Goal: Transaction & Acquisition: Purchase product/service

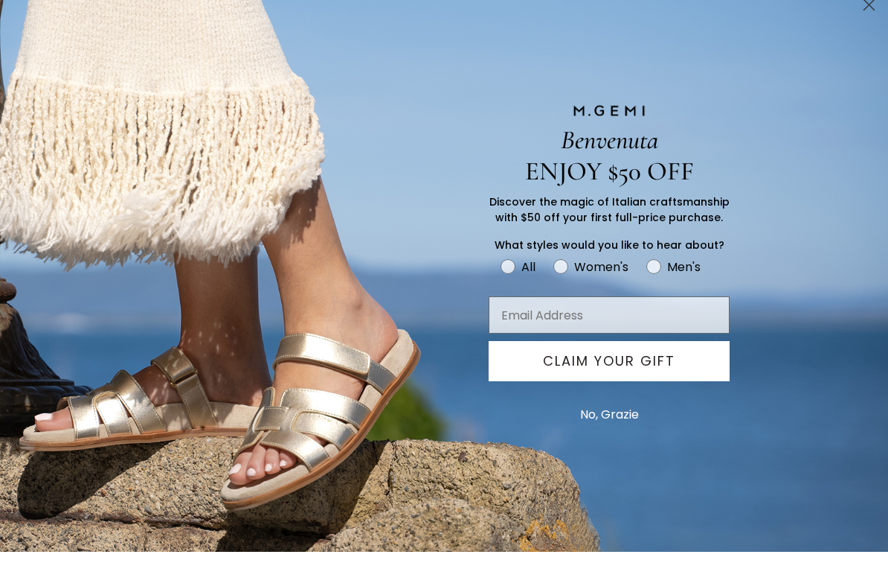
scroll to position [748, 0]
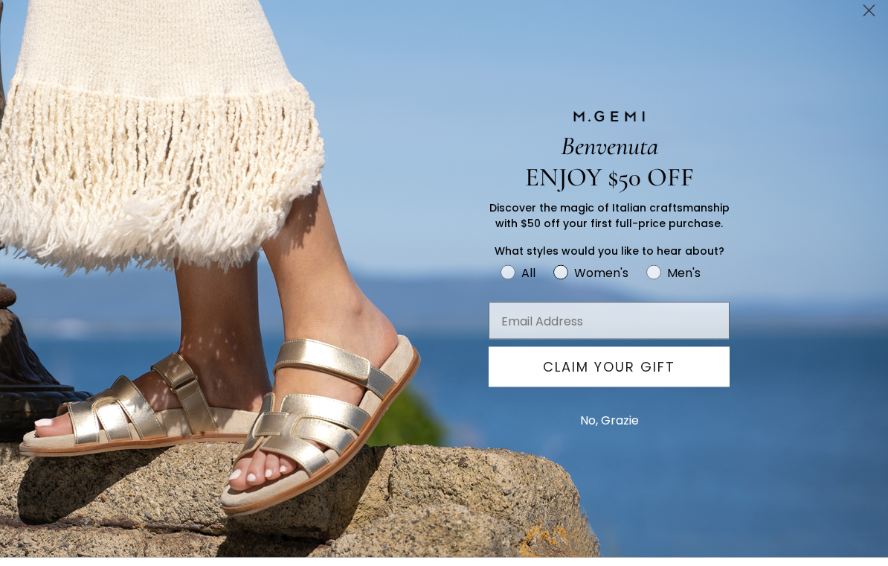
click at [574, 275] on div "Women's" at bounding box center [601, 281] width 54 height 19
click at [501, 271] on input "Women's" at bounding box center [500, 270] width 1 height 1
radio input "true"
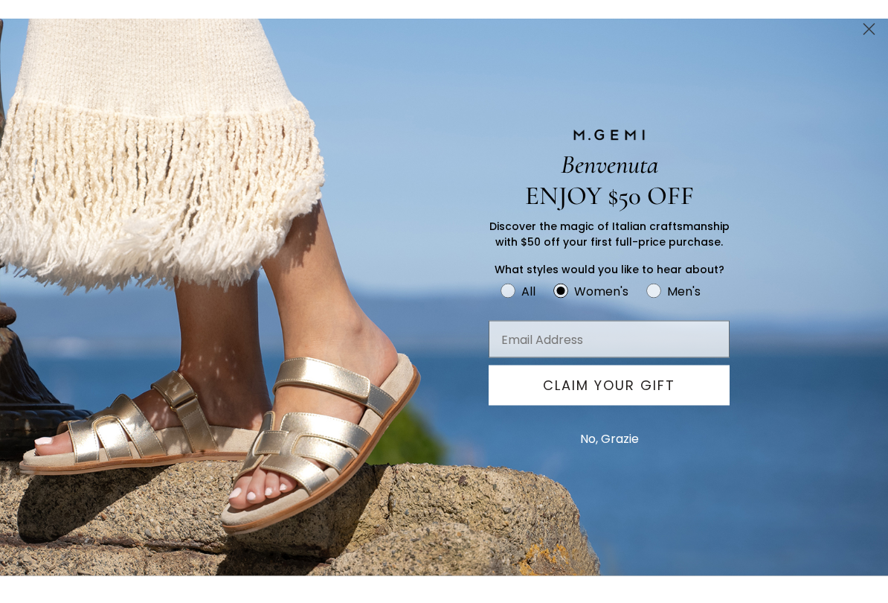
scroll to position [757, 0]
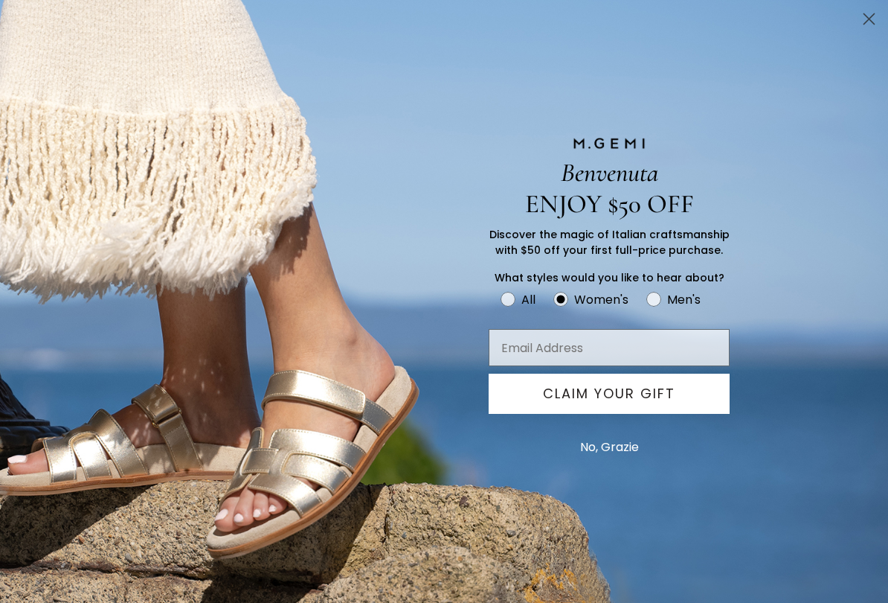
click at [620, 443] on button "No, Grazie" at bounding box center [610, 447] width 74 height 37
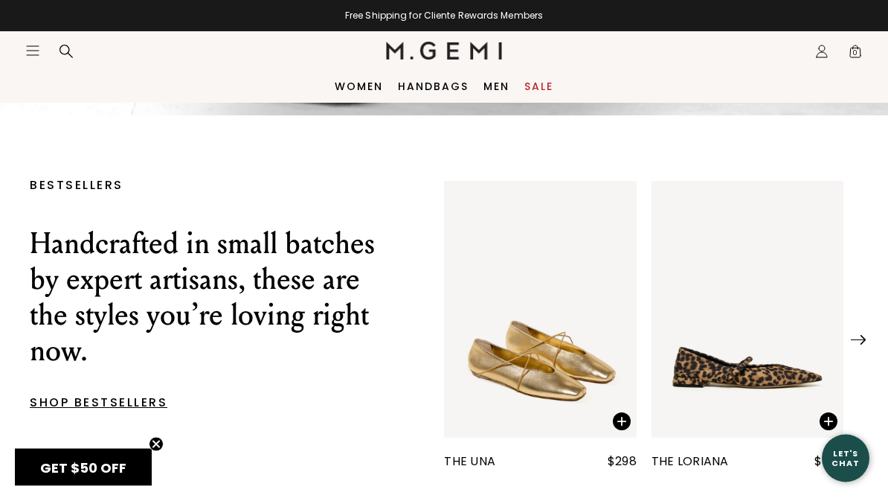
scroll to position [397, 0]
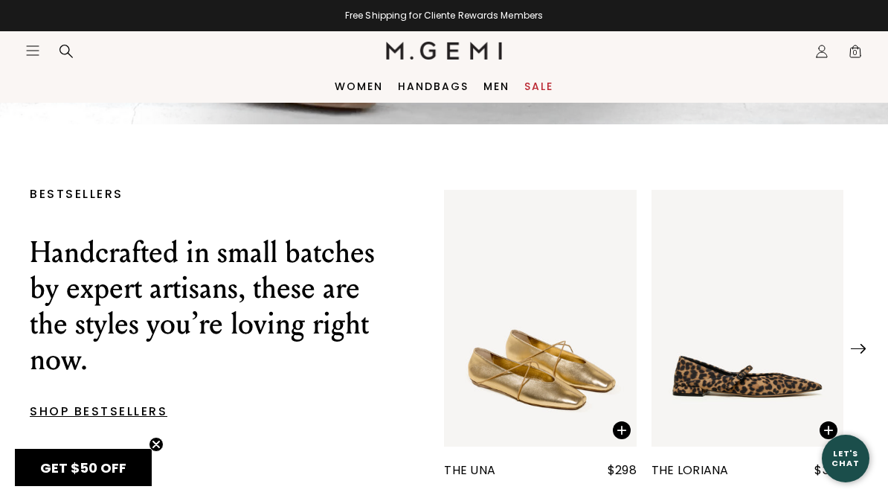
click at [542, 90] on link "Sale" at bounding box center [539, 86] width 29 height 12
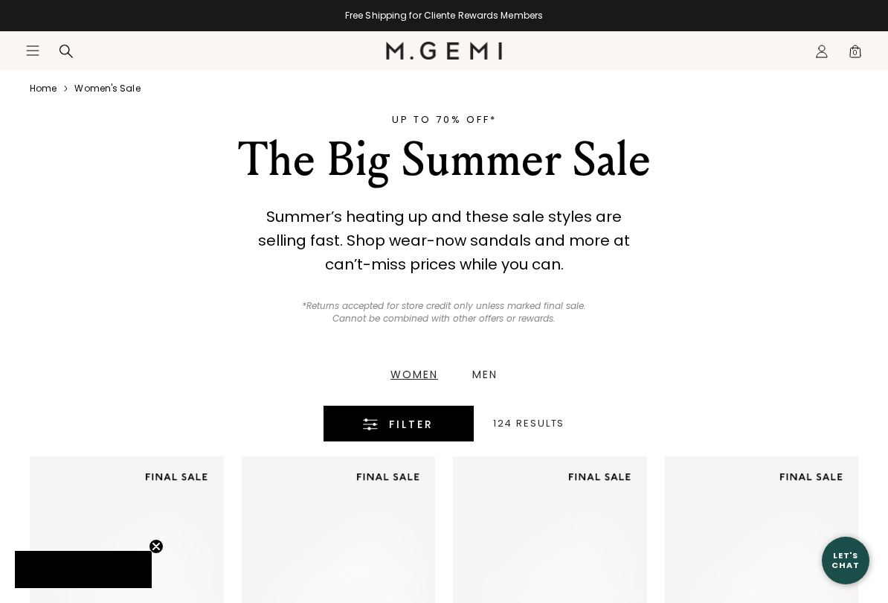
click at [431, 428] on span "Filter" at bounding box center [411, 424] width 45 height 18
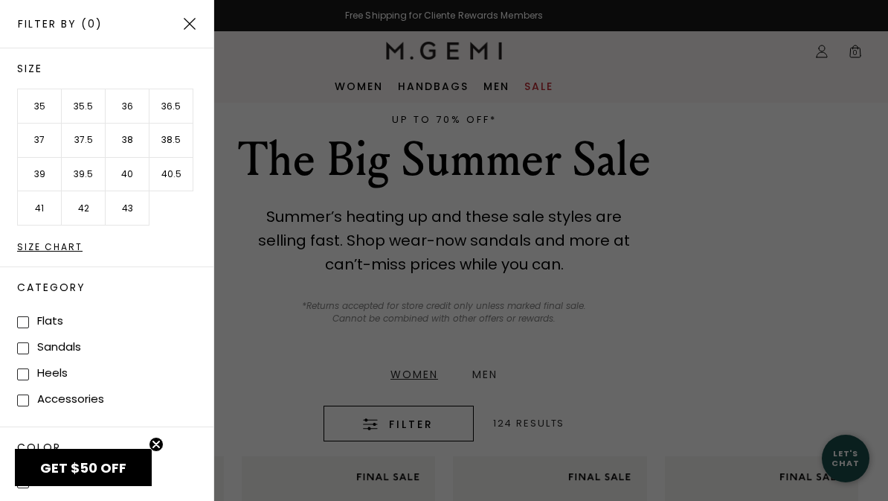
click at [178, 107] on li "36.5" at bounding box center [172, 106] width 44 height 34
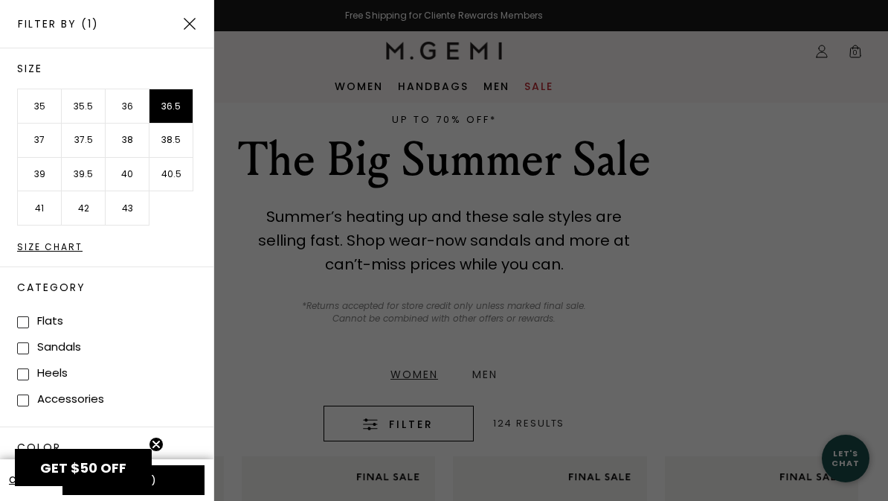
click at [423, 373] on div at bounding box center [444, 250] width 888 height 501
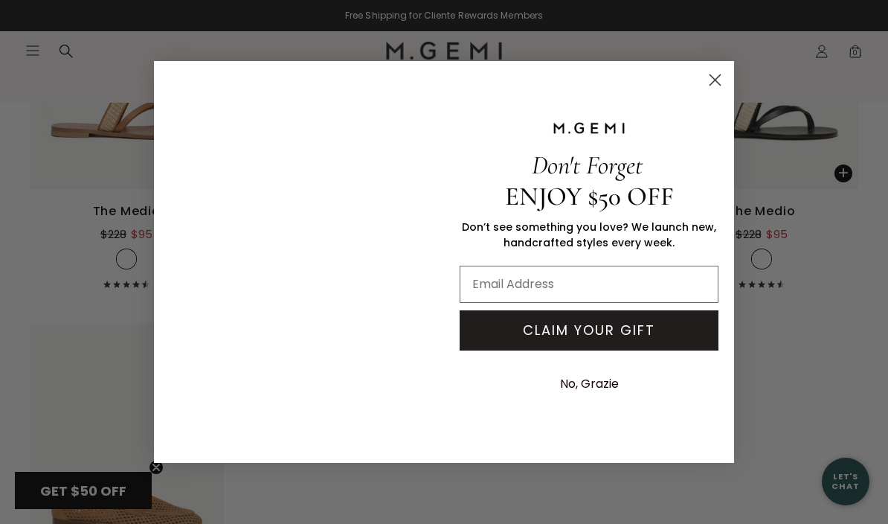
scroll to position [985, 0]
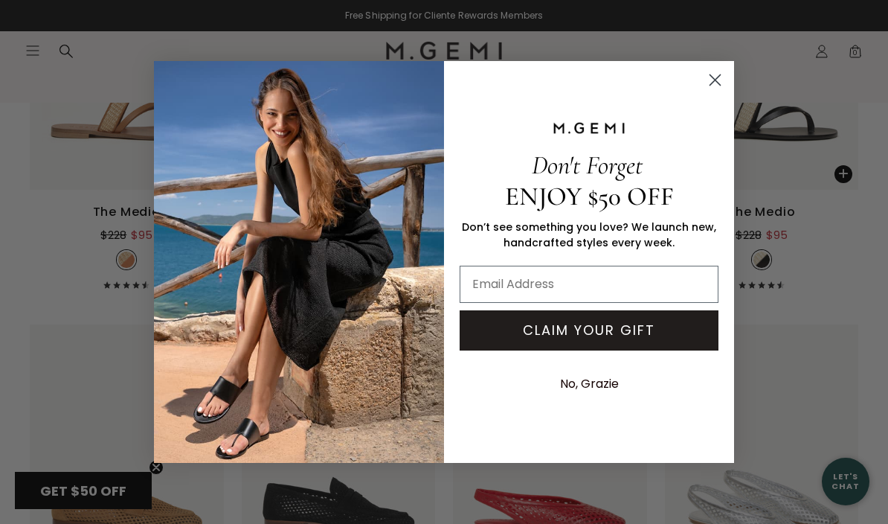
click at [708, 64] on form "Don't Forget ENJOY $50 OFF Don’t see something you love? We launch new, handcra…" at bounding box center [444, 262] width 580 height 402
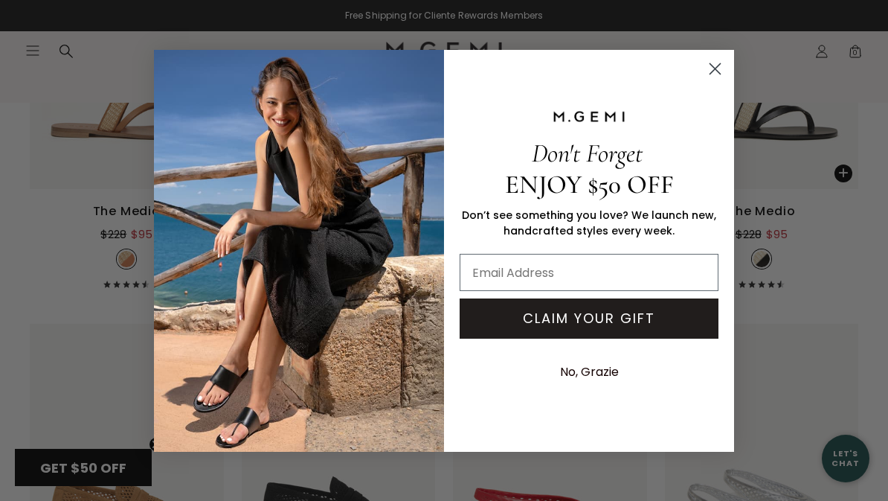
click at [721, 70] on circle "Close dialog" at bounding box center [715, 68] width 25 height 25
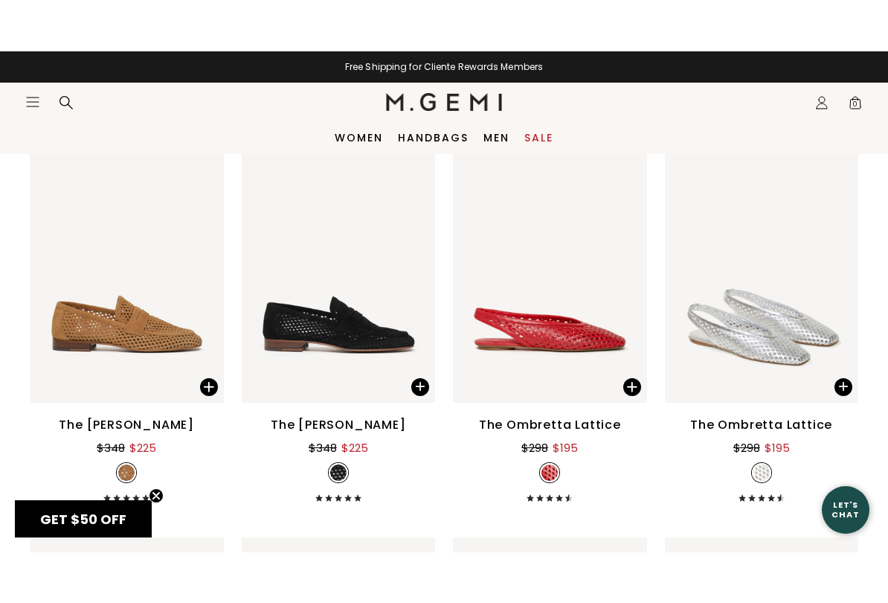
scroll to position [1162, 0]
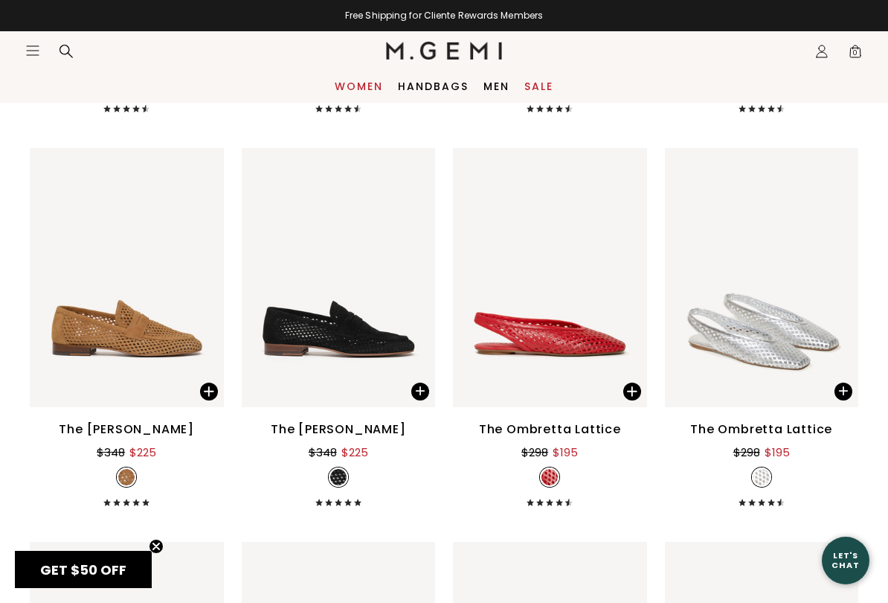
click at [359, 87] on link "Women" at bounding box center [359, 86] width 48 height 12
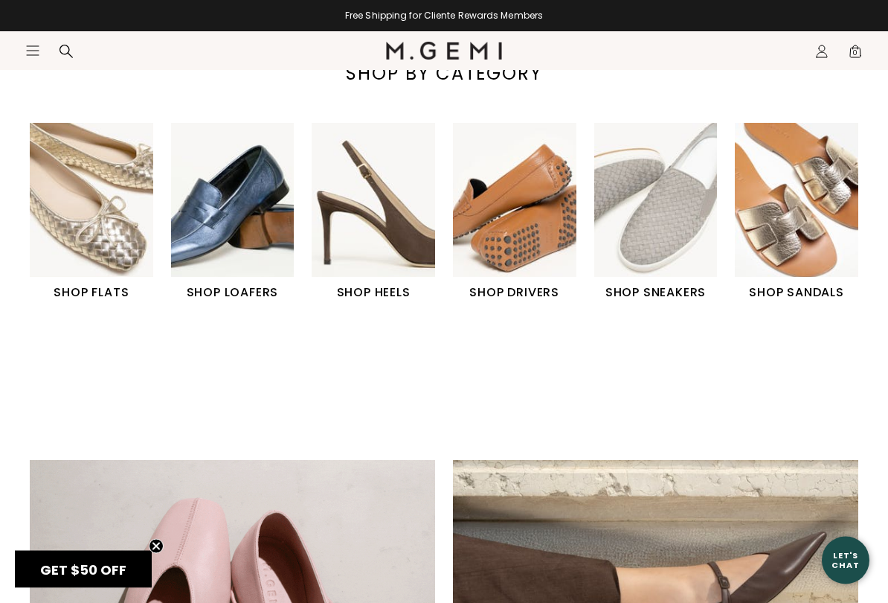
scroll to position [505, 0]
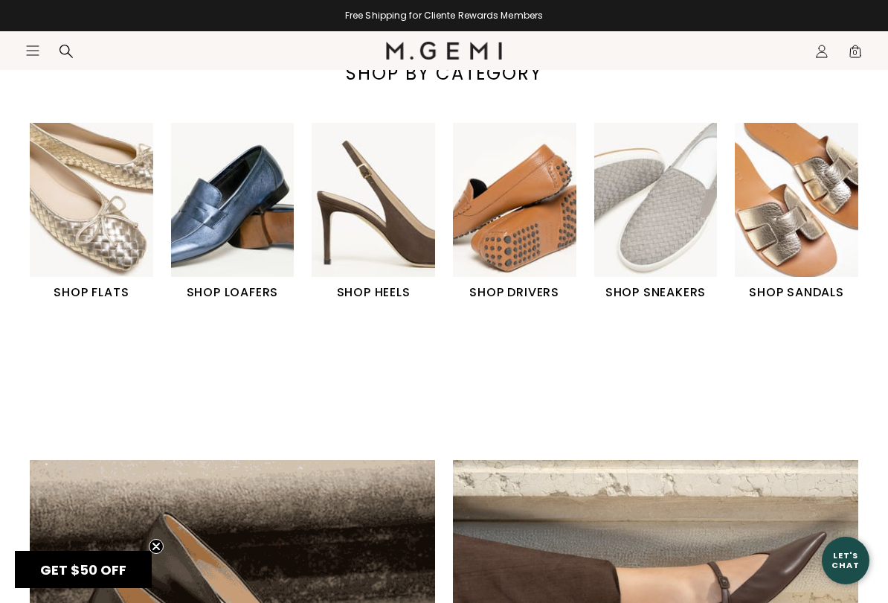
click at [252, 239] on img "2 / 6" at bounding box center [233, 200] width 124 height 154
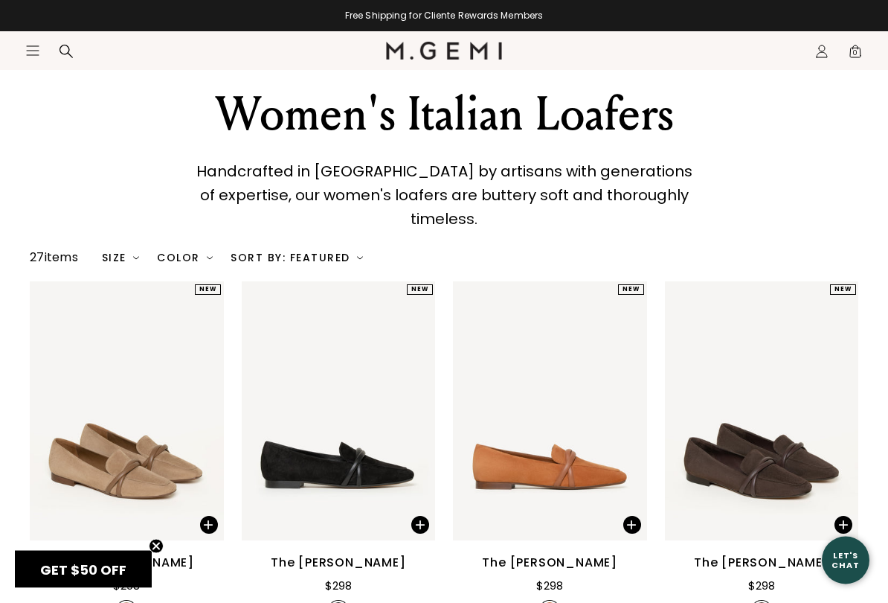
scroll to position [63, 0]
click at [137, 254] on img at bounding box center [136, 257] width 6 height 6
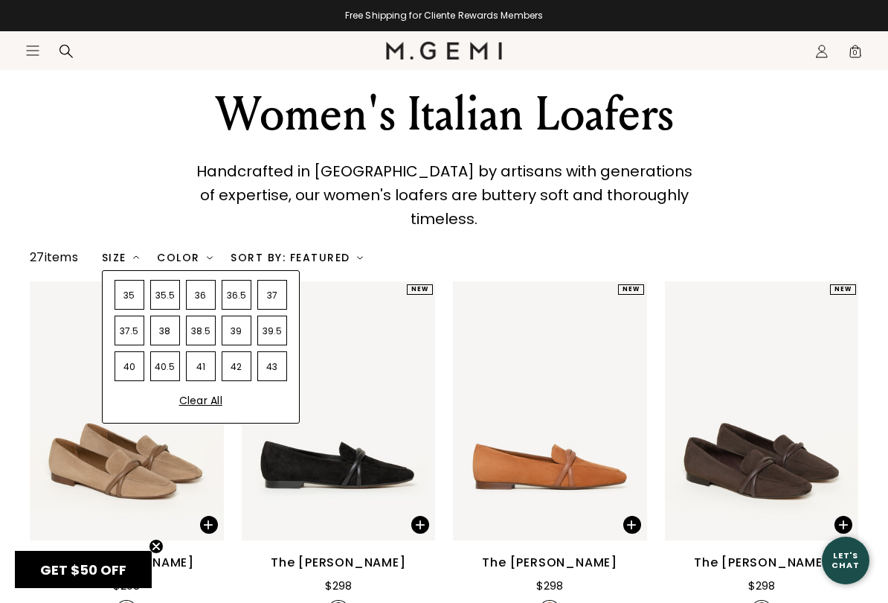
click at [241, 286] on div "36.5" at bounding box center [237, 295] width 30 height 30
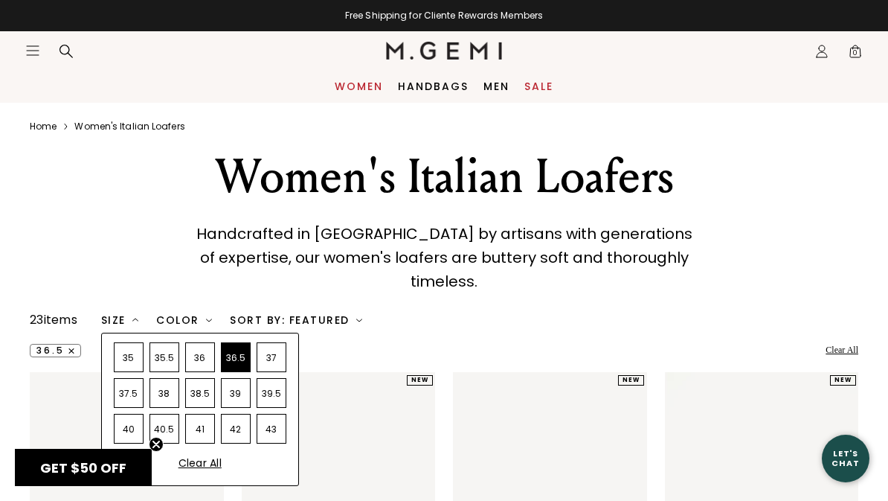
click at [359, 83] on link "Women" at bounding box center [359, 86] width 48 height 12
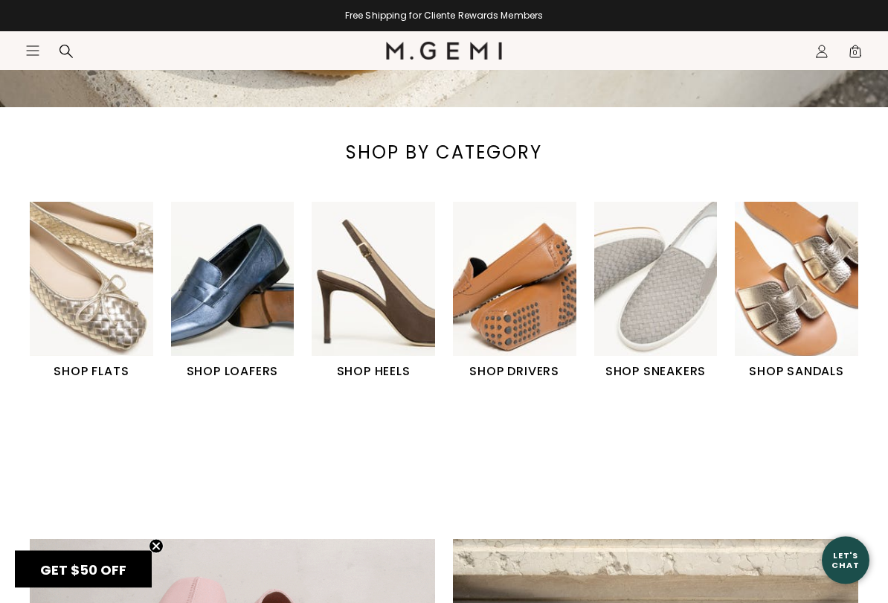
scroll to position [429, 0]
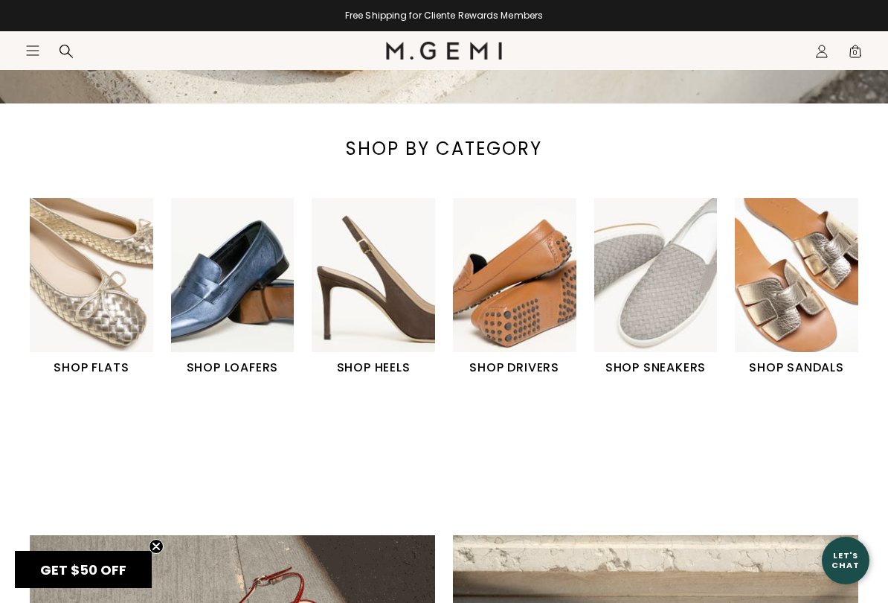
click at [117, 281] on img "1 / 6" at bounding box center [92, 275] width 124 height 154
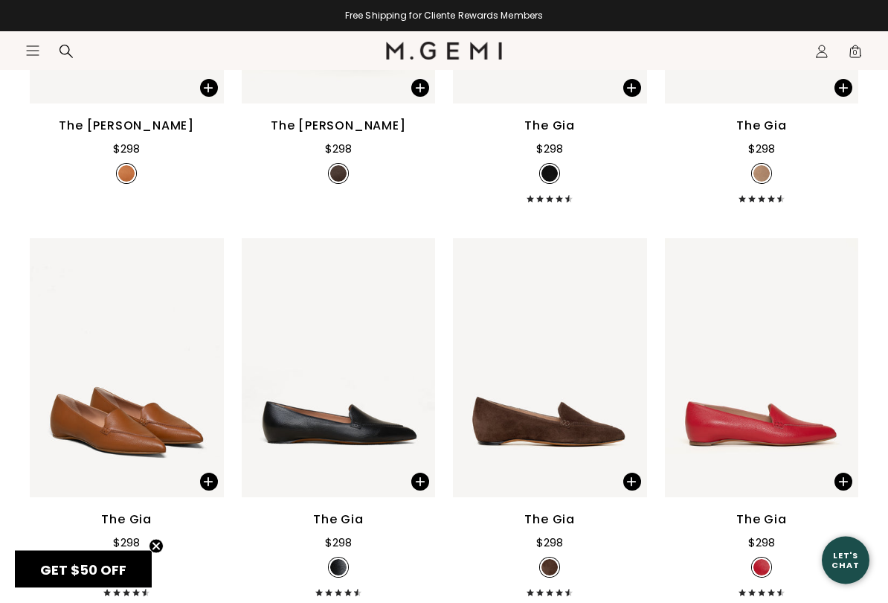
scroll to position [845, 0]
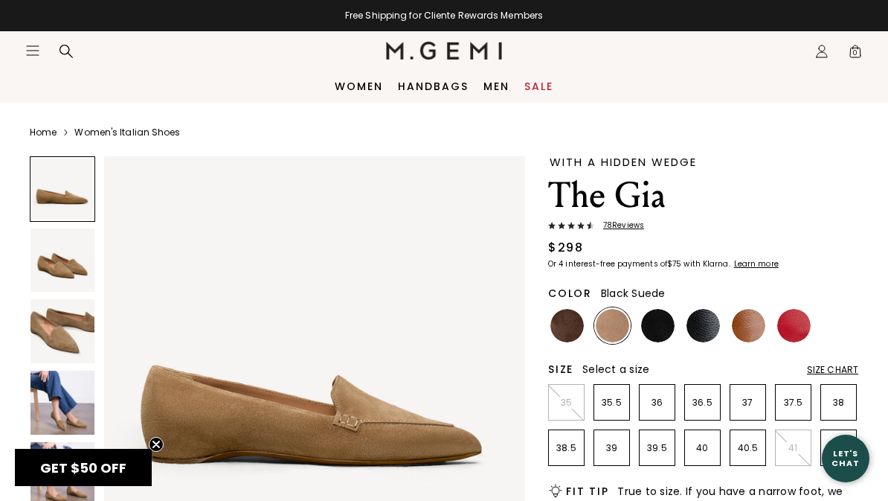
click at [664, 322] on img at bounding box center [657, 325] width 33 height 33
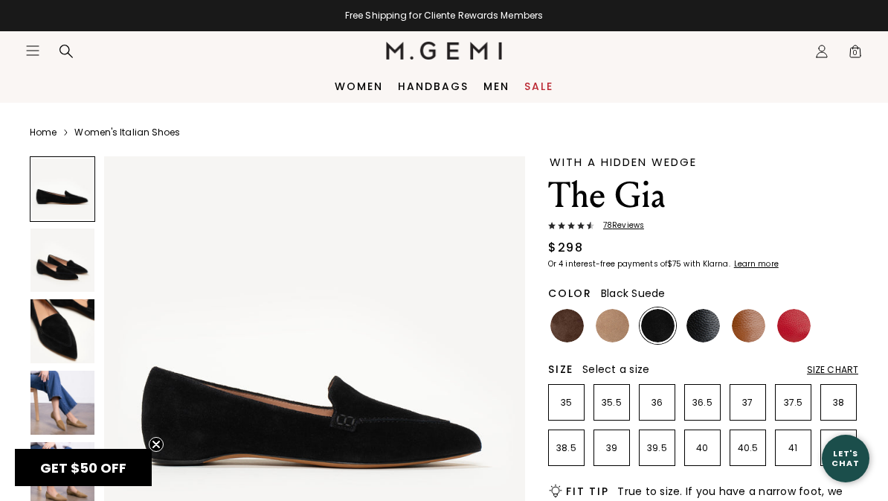
click at [709, 328] on img at bounding box center [703, 325] width 33 height 33
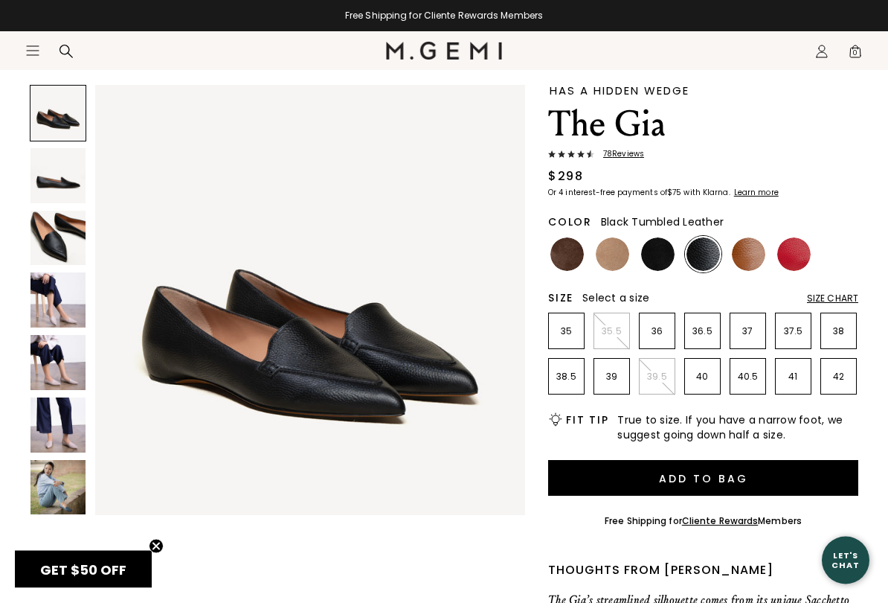
scroll to position [72, 0]
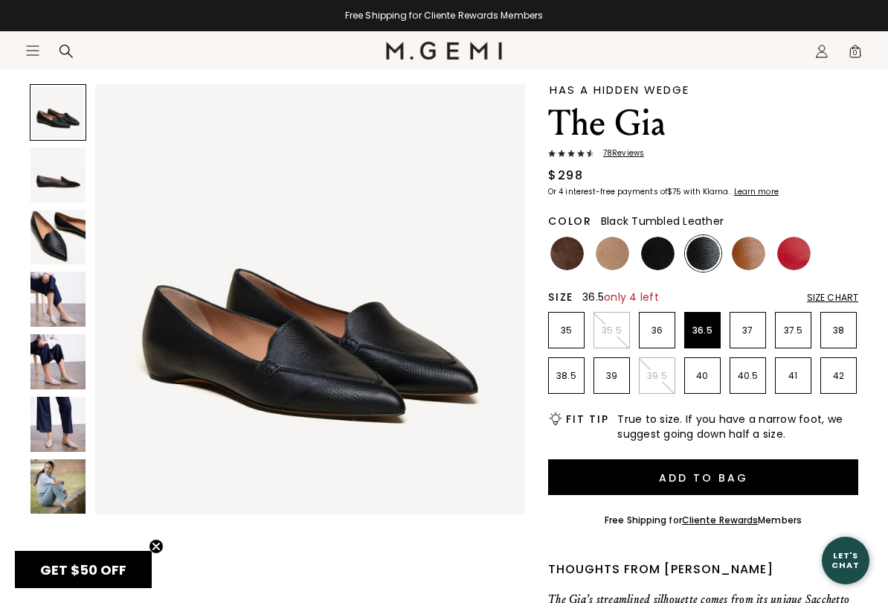
click at [714, 327] on p "36.5" at bounding box center [702, 330] width 35 height 12
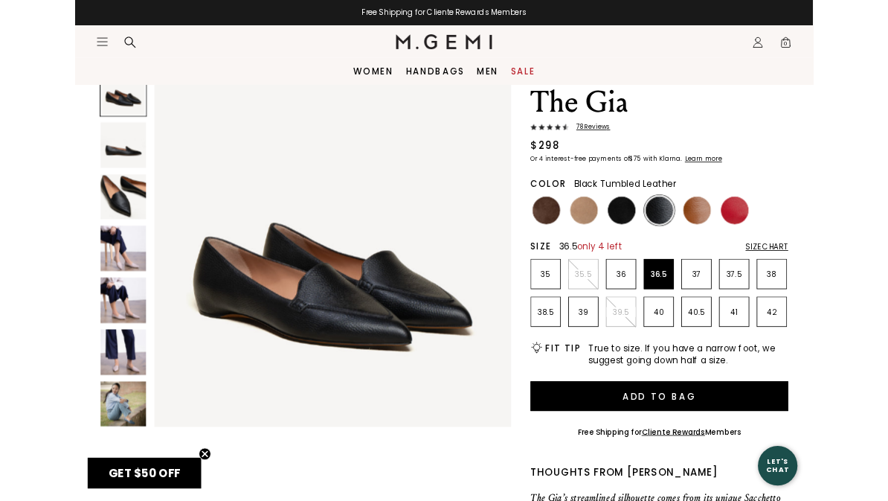
scroll to position [0, 0]
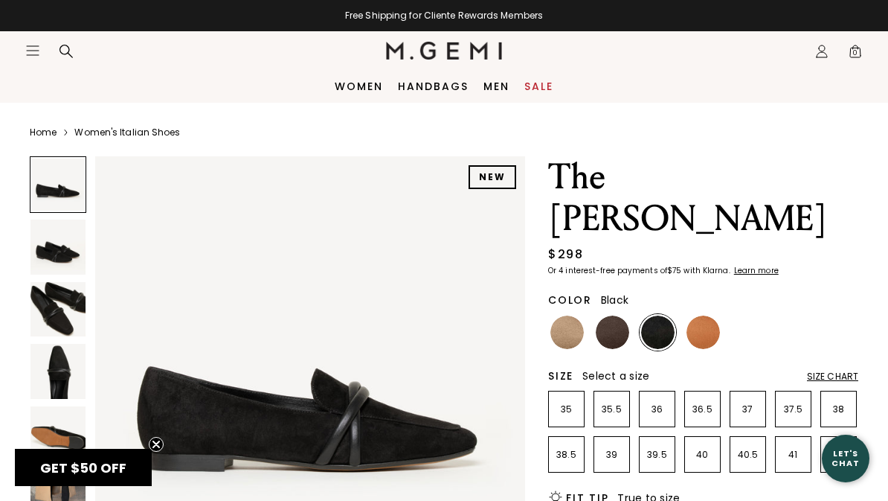
click at [65, 307] on img at bounding box center [58, 309] width 55 height 55
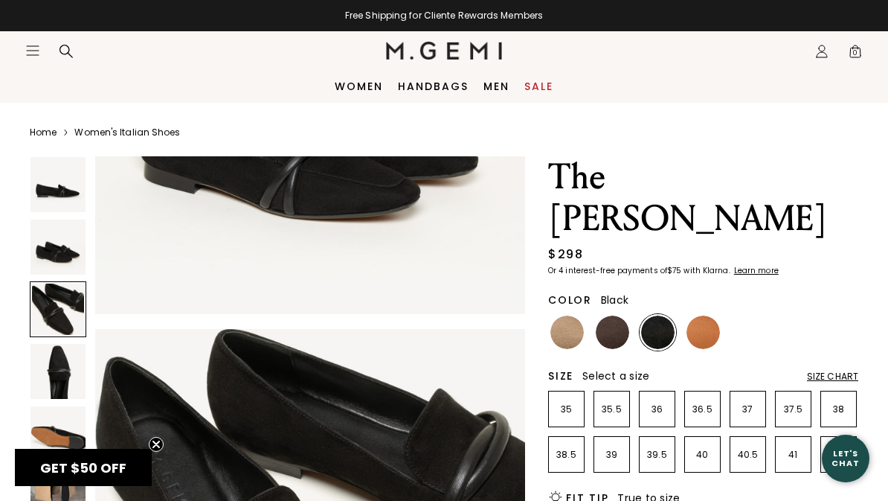
scroll to position [891, 0]
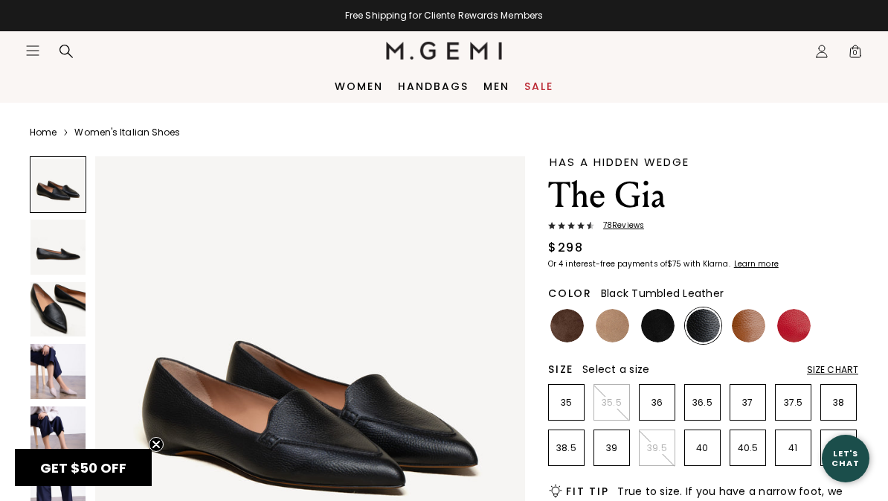
click at [712, 318] on img at bounding box center [703, 325] width 33 height 33
click at [700, 325] on img at bounding box center [703, 325] width 33 height 33
click at [711, 402] on p "36.5" at bounding box center [702, 403] width 35 height 12
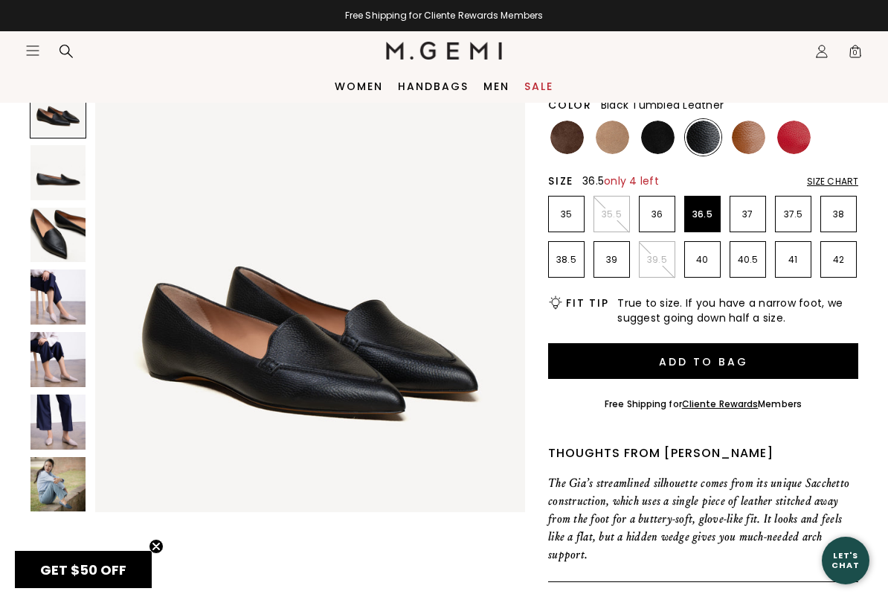
scroll to position [188, 0]
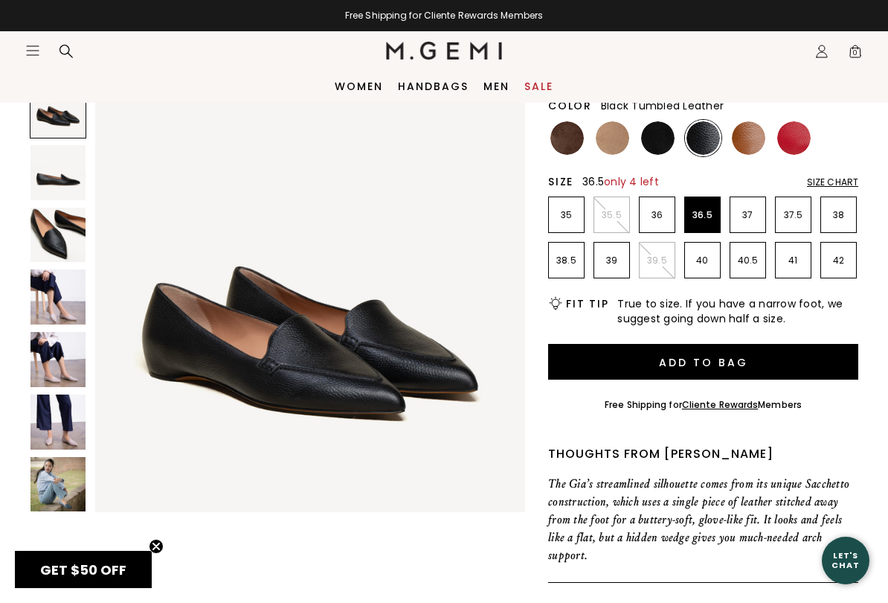
click at [772, 481] on p "The Gia’s streamlined silhouette comes from its unique Sacchetto construction, …" at bounding box center [703, 519] width 310 height 89
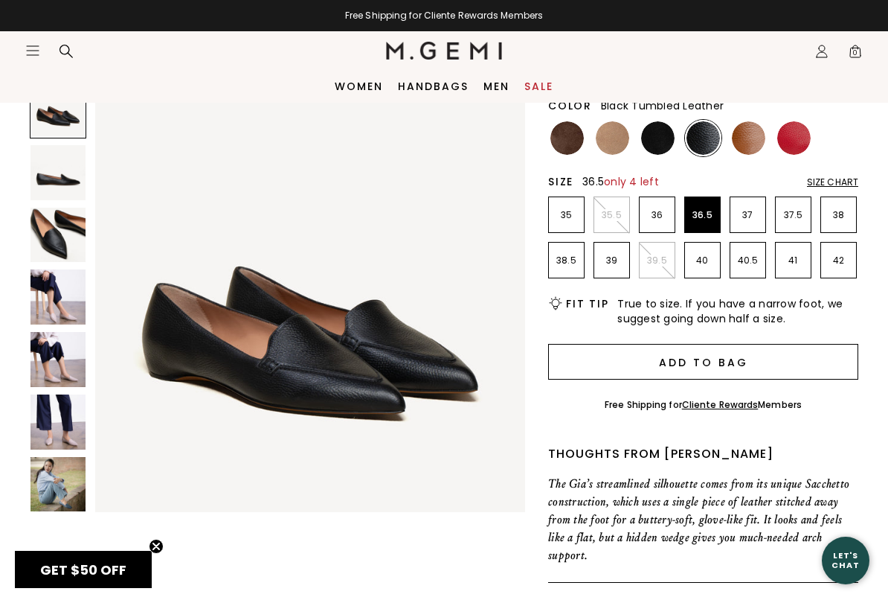
click at [731, 352] on button "Add to Bag" at bounding box center [703, 362] width 310 height 36
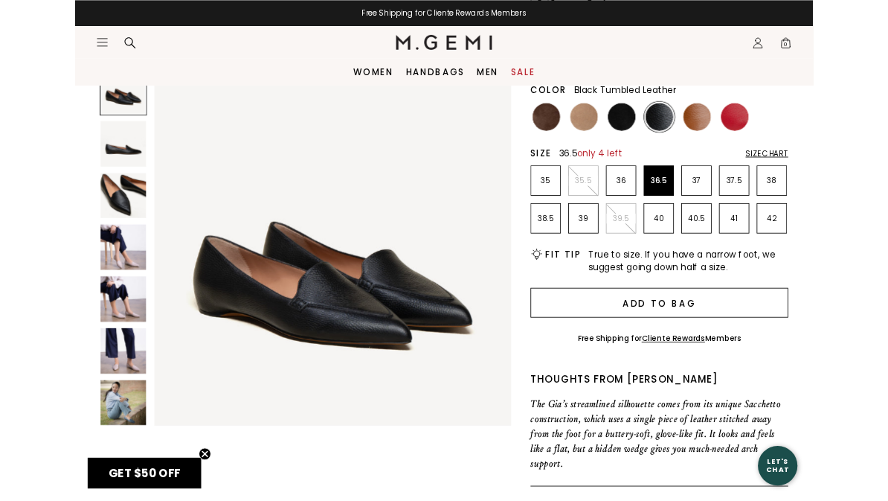
scroll to position [0, 0]
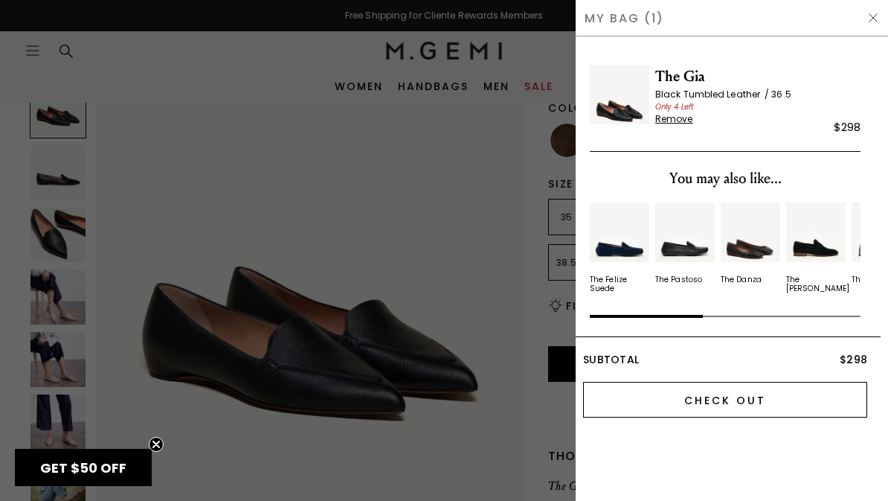
click at [754, 390] on input "Check Out" at bounding box center [725, 400] width 284 height 36
